Goal: Task Accomplishment & Management: Use online tool/utility

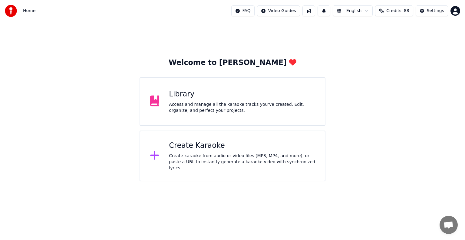
click at [395, 65] on div "Welcome to Youka Library Access and manage all the karaoke tracks you’ve create…" at bounding box center [232, 102] width 465 height 160
click at [429, 8] on div "Settings" at bounding box center [434, 11] width 17 height 6
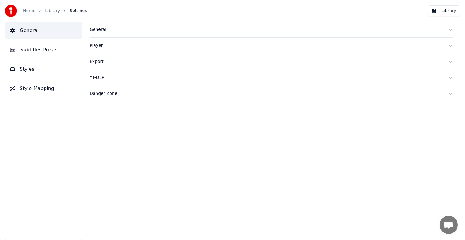
click at [30, 9] on link "Home" at bounding box center [29, 11] width 12 height 6
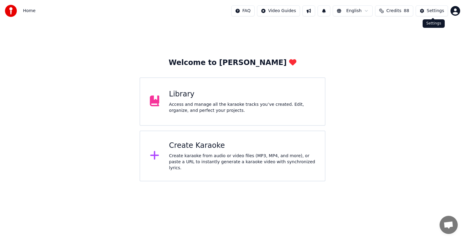
click at [409, 8] on span "88" at bounding box center [406, 11] width 5 height 6
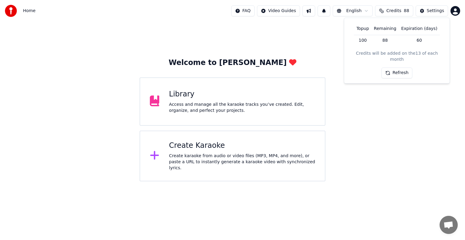
click at [299, 50] on div "Welcome to Youka Library Access and manage all the karaoke tracks you’ve create…" at bounding box center [232, 102] width 465 height 160
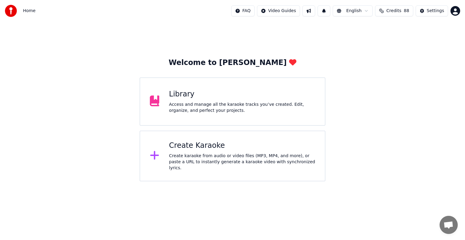
click at [404, 10] on button "Credits 88" at bounding box center [394, 10] width 38 height 11
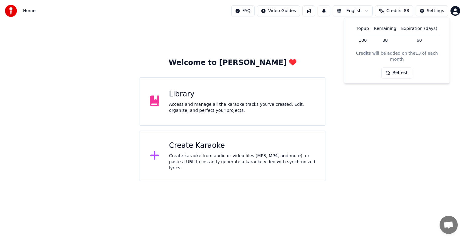
click at [391, 69] on button "Refresh" at bounding box center [396, 73] width 31 height 11
click at [368, 40] on td "100" at bounding box center [362, 40] width 17 height 11
click at [281, 48] on div "Welcome to Youka Library Access and manage all the karaoke tracks you’ve create…" at bounding box center [232, 102] width 465 height 160
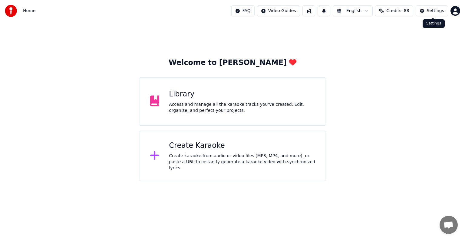
click at [427, 4] on div "Home FAQ Video Guides English Credits 88 Settings" at bounding box center [232, 11] width 465 height 22
click at [428, 11] on div "Settings" at bounding box center [434, 11] width 17 height 6
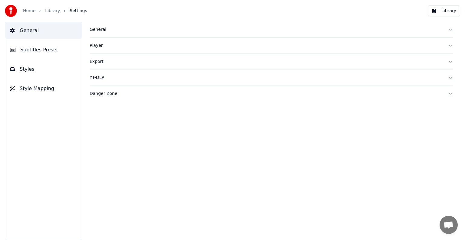
click at [58, 50] on button "Subtitles Preset" at bounding box center [43, 49] width 77 height 17
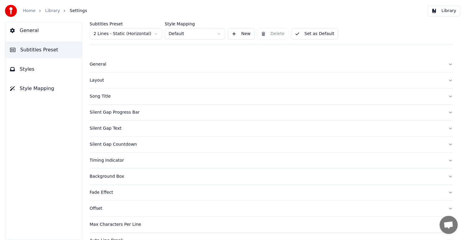
click at [38, 61] on button "Styles" at bounding box center [43, 69] width 77 height 17
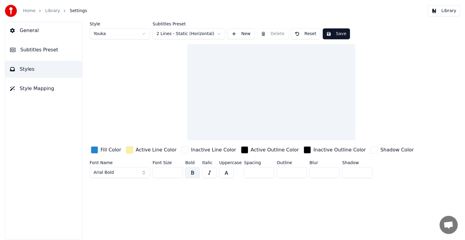
click at [34, 88] on span "Style Mapping" at bounding box center [37, 88] width 34 height 7
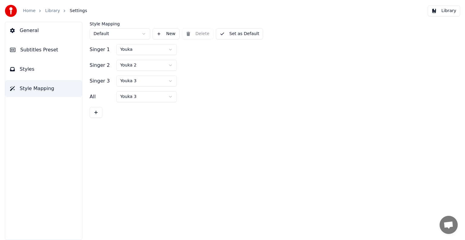
click at [171, 52] on html "Home Library Settings Library General Subtitles Preset Styles Style Mapping Sty…" at bounding box center [232, 120] width 465 height 240
click at [173, 64] on html "Home Library Settings Library General Subtitles Preset Styles Style Mapping Sty…" at bounding box center [232, 120] width 465 height 240
click at [175, 77] on html "Home Library Settings Library General Subtitles Preset Styles Style Mapping Sty…" at bounding box center [232, 120] width 465 height 240
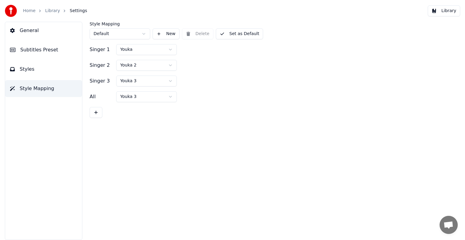
click at [243, 82] on html "Home Library Settings Library General Subtitles Preset Styles Style Mapping Sty…" at bounding box center [232, 120] width 465 height 240
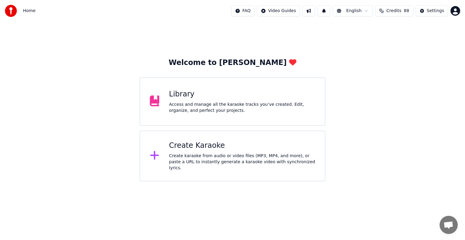
click at [400, 8] on span "Credits" at bounding box center [393, 11] width 15 height 6
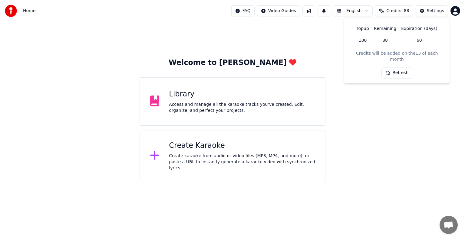
click at [211, 106] on div "Access and manage all the karaoke tracks you’ve created. Edit, organize, and pe…" at bounding box center [242, 108] width 146 height 12
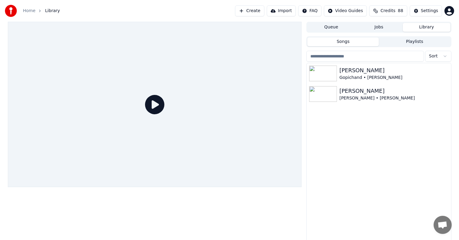
click at [353, 8] on html "Home Library Create Import FAQ Video Guides Credits 88 Settings Queue Jobs Libr…" at bounding box center [229, 120] width 459 height 240
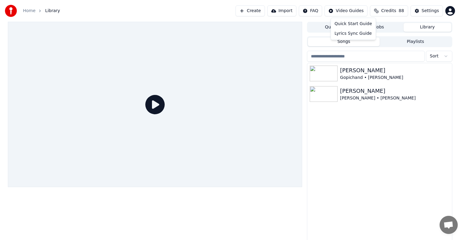
click at [231, 70] on html "Home Library Create Import FAQ Video Guides Credits 88 Settings Queue Jobs Libr…" at bounding box center [232, 120] width 465 height 240
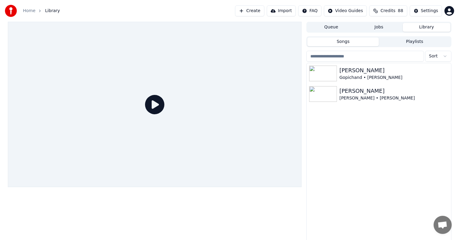
click at [292, 13] on button "Import" at bounding box center [281, 10] width 29 height 11
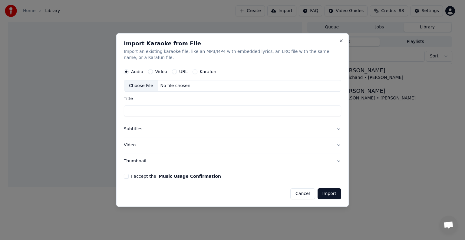
click at [197, 72] on div "Karafun" at bounding box center [204, 71] width 24 height 5
click at [194, 71] on button "Karafun" at bounding box center [194, 71] width 5 height 5
click at [174, 74] on div "Audio Video URL Karafun" at bounding box center [232, 72] width 217 height 12
click at [173, 74] on button "URL" at bounding box center [174, 71] width 5 height 5
click at [150, 70] on button "Video" at bounding box center [150, 71] width 5 height 5
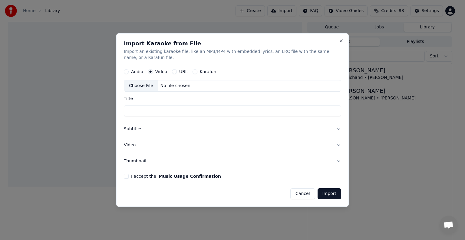
click at [128, 73] on button "Audio" at bounding box center [126, 71] width 5 height 5
click at [341, 41] on button "Close" at bounding box center [340, 40] width 5 height 5
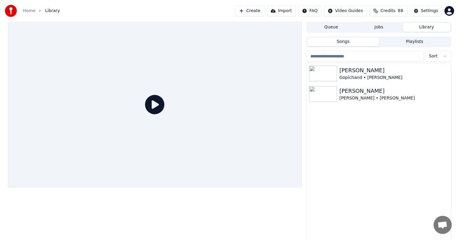
click at [294, 12] on button "Import" at bounding box center [281, 10] width 29 height 11
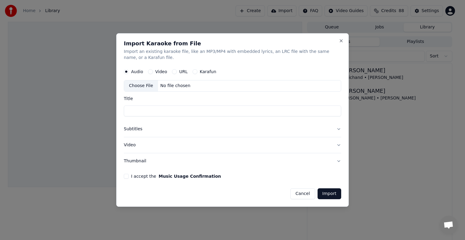
click at [344, 41] on div "Import Karaoke from File Import an existing karaoke file, like an MP3/MP4 with …" at bounding box center [232, 120] width 232 height 174
click at [341, 41] on button "Close" at bounding box center [340, 40] width 5 height 5
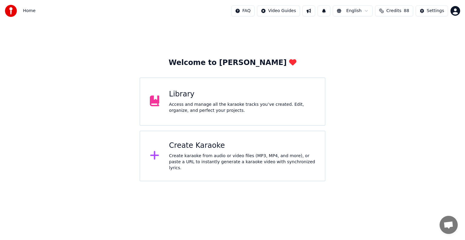
click at [352, 181] on html "Home FAQ Video Guides English Credits 88 Settings Welcome to Youka Library Acce…" at bounding box center [232, 90] width 465 height 181
